Goal: Task Accomplishment & Management: Use online tool/utility

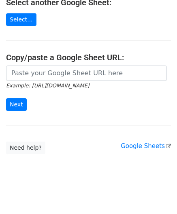
scroll to position [106, 0]
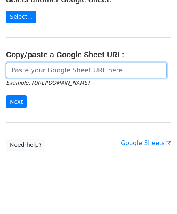
click at [48, 69] on input "url" at bounding box center [86, 70] width 161 height 15
paste input "[URL][DOMAIN_NAME]"
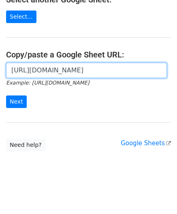
scroll to position [0, 169]
type input "[URL][DOMAIN_NAME]"
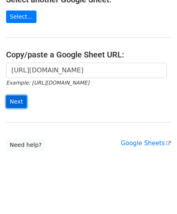
click at [17, 98] on input "Next" at bounding box center [16, 101] width 21 height 13
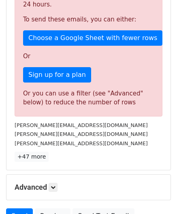
scroll to position [273, 0]
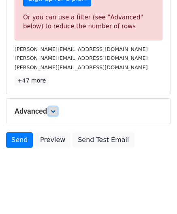
click at [55, 109] on icon at bounding box center [53, 111] width 5 height 5
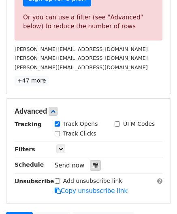
click at [93, 165] on icon at bounding box center [95, 166] width 5 height 6
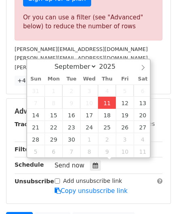
type input "[DATE] 12:00"
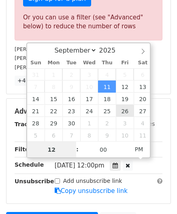
paste input "8"
type input "8"
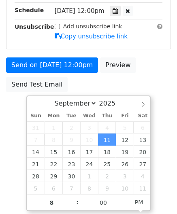
type input "[DATE] 20:00"
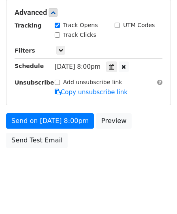
scroll to position [371, 0]
